Goal: Task Accomplishment & Management: Manage account settings

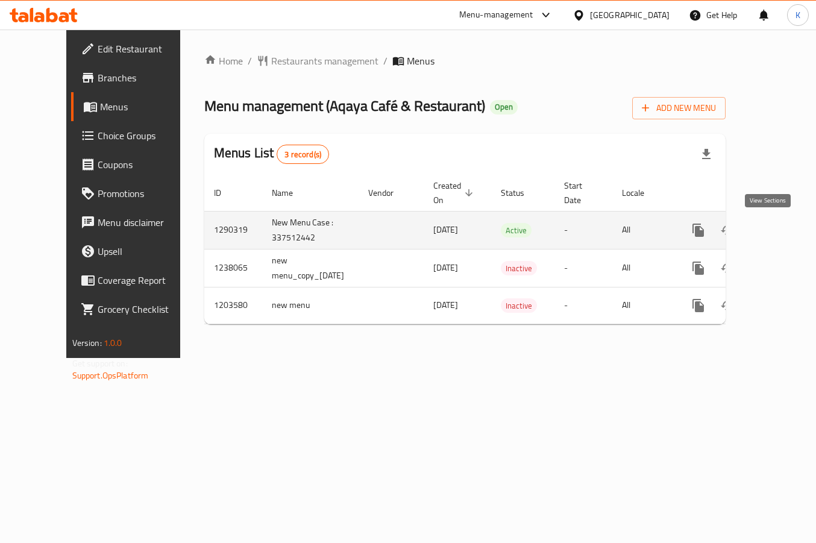
click at [778, 225] on icon "enhanced table" at bounding box center [785, 230] width 14 height 14
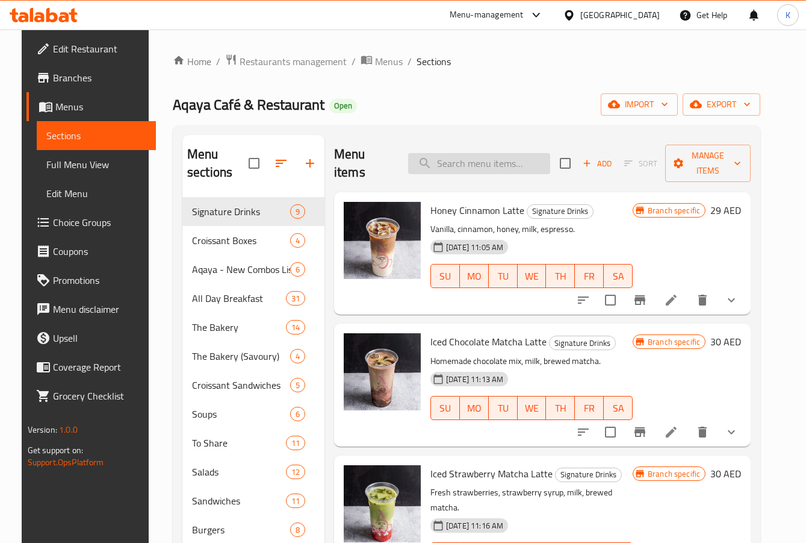
click at [495, 163] on input "search" at bounding box center [479, 163] width 142 height 21
paste input "Beef Gyros Wrap"
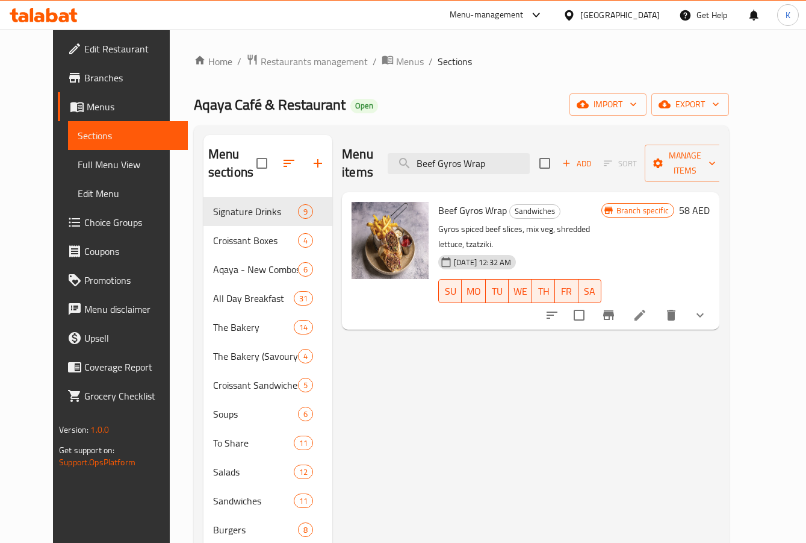
type input "Beef Gyros Wrap"
drag, startPoint x: 538, startPoint y: 209, endPoint x: 653, endPoint y: 198, distance: 114.9
click at [607, 198] on div "Beef Gyros Wrap Sandwiches Gyros spiced beef slices, mix veg, shredded lettuce,…" at bounding box center [520, 261] width 173 height 128
click at [708, 308] on icon "show more" at bounding box center [700, 315] width 14 height 14
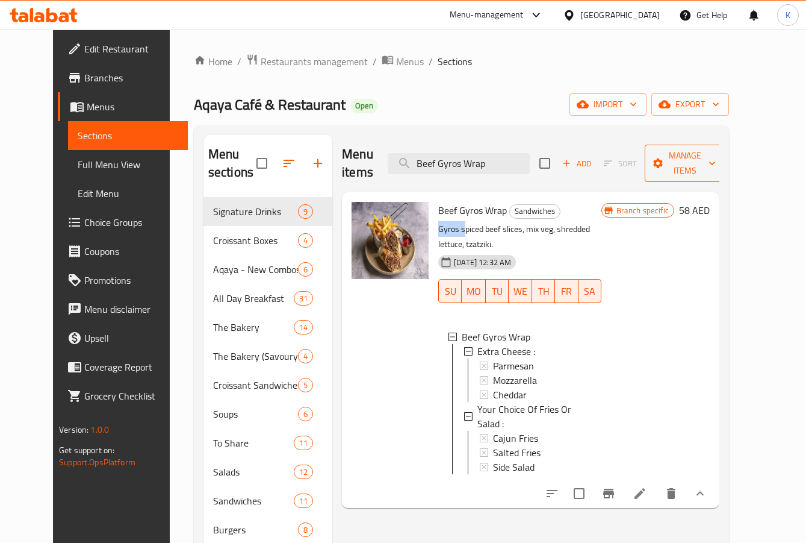
click at [716, 148] on span "Manage items" at bounding box center [685, 163] width 61 height 30
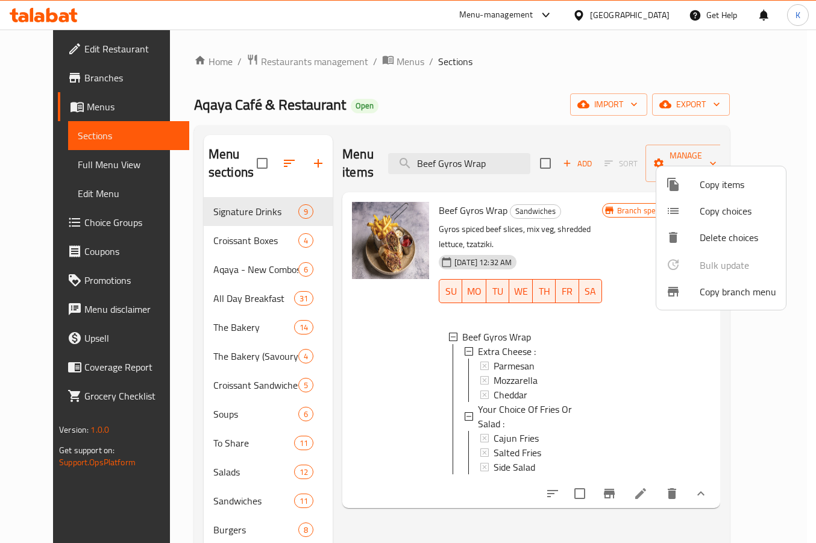
click at [557, 113] on div at bounding box center [408, 271] width 816 height 543
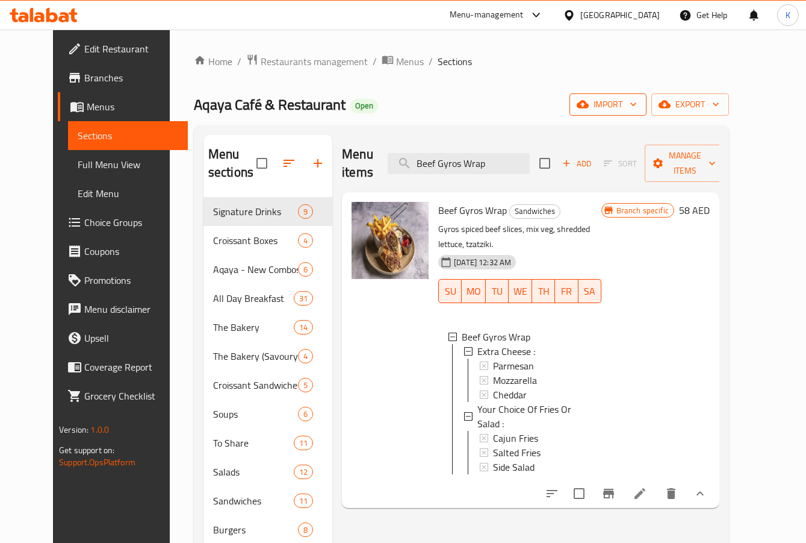
click at [637, 98] on span "import" at bounding box center [608, 104] width 58 height 15
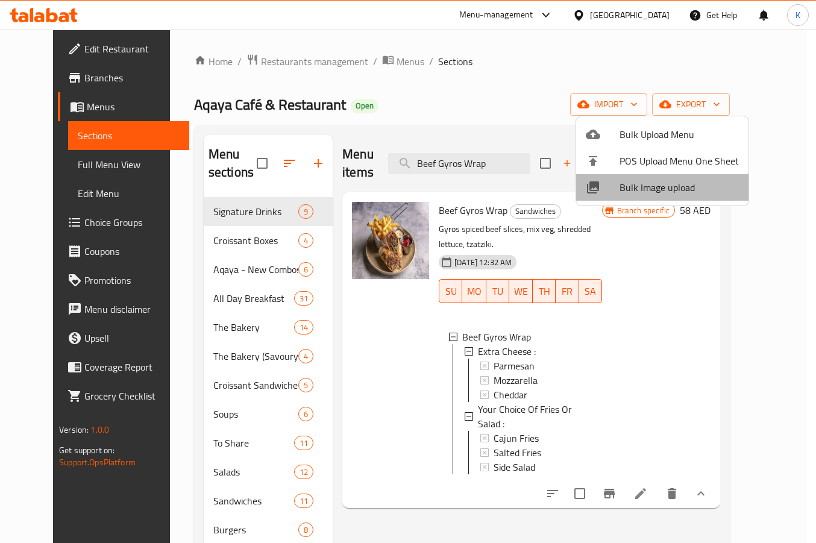
click at [682, 193] on span "Bulk Image upload" at bounding box center [678, 187] width 119 height 14
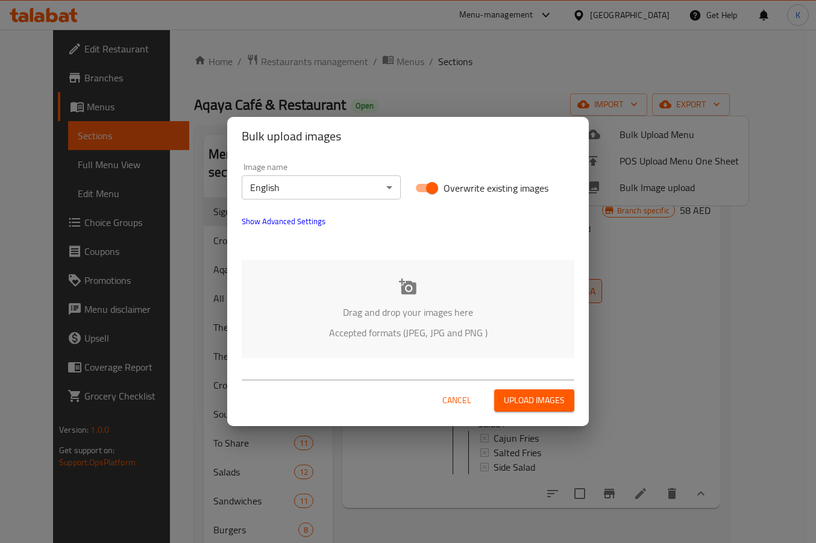
click at [395, 293] on div "Drag and drop your images here Accepted formats (JPEG, JPG and PNG )" at bounding box center [408, 309] width 332 height 98
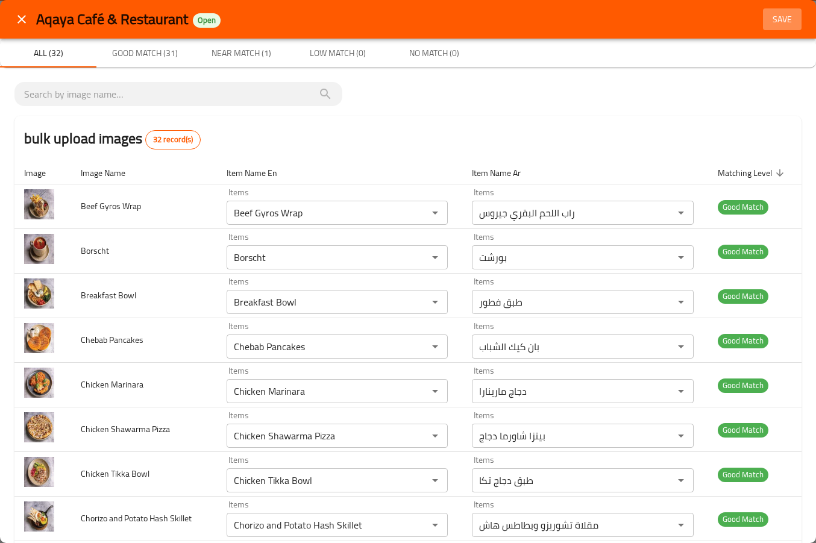
click at [773, 16] on span "Save" at bounding box center [781, 19] width 29 height 15
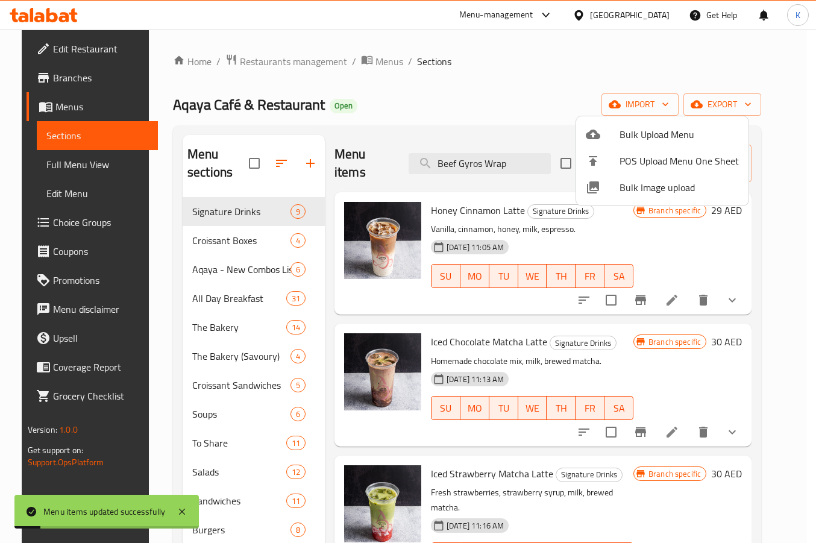
drag, startPoint x: 422, startPoint y: 104, endPoint x: 285, endPoint y: 134, distance: 139.5
click at [422, 104] on div at bounding box center [408, 271] width 816 height 543
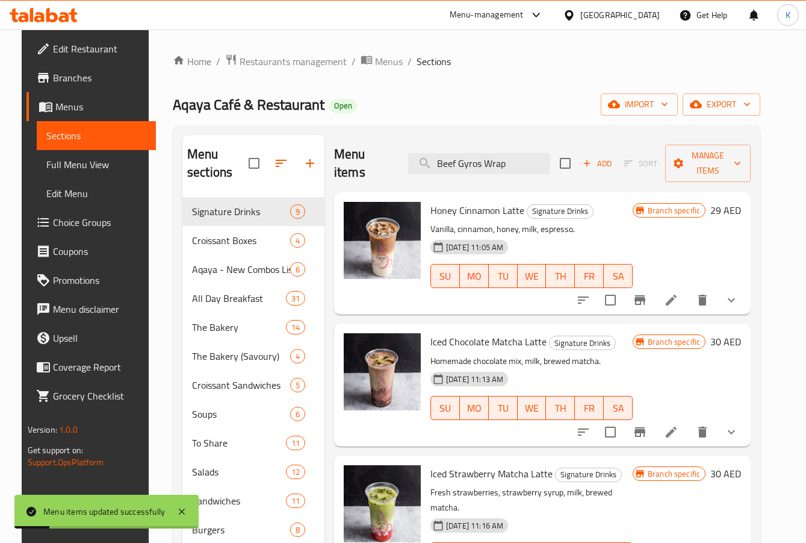
click at [90, 163] on span "Full Menu View" at bounding box center [96, 164] width 101 height 14
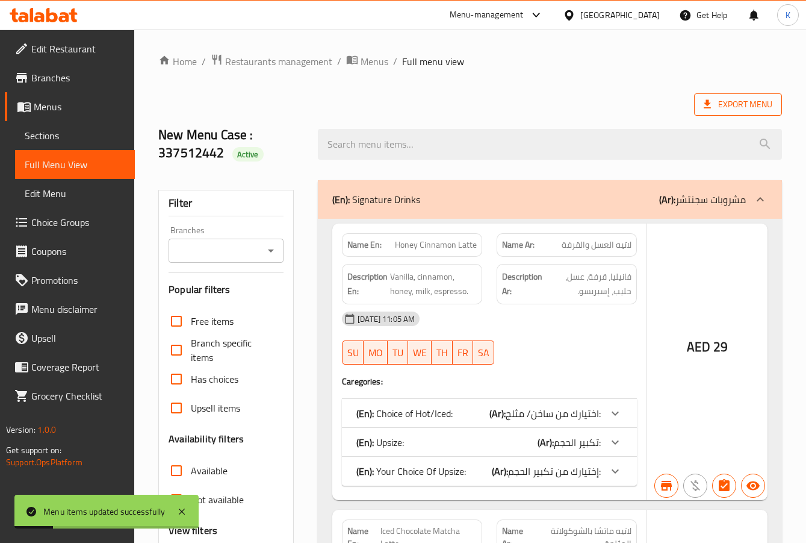
click at [717, 95] on span "Export Menu" at bounding box center [738, 104] width 88 height 22
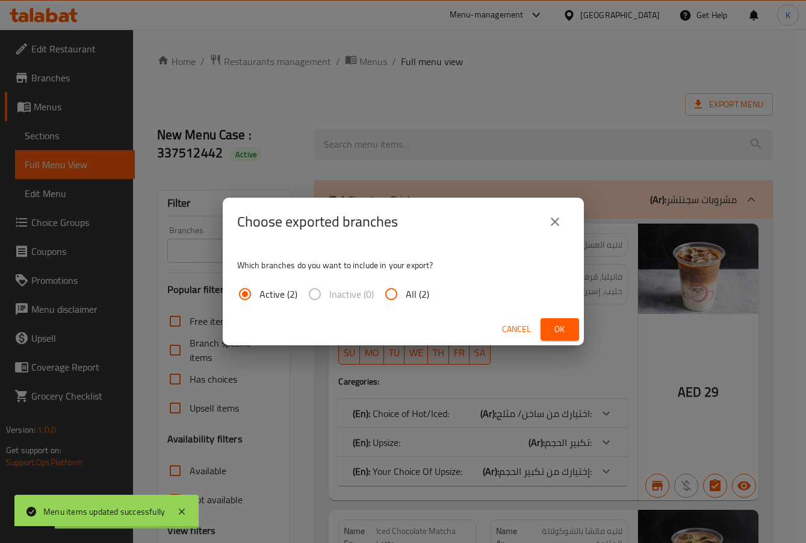
click at [413, 296] on span "All (2)" at bounding box center [417, 294] width 23 height 14
click at [406, 296] on input "All (2)" at bounding box center [391, 293] width 29 height 29
radio input "true"
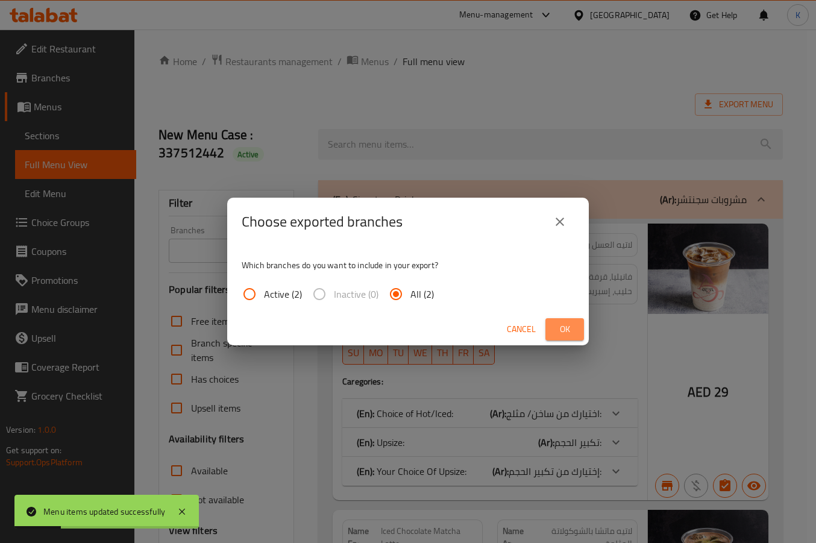
click at [550, 331] on button "Ok" at bounding box center [564, 329] width 39 height 22
